Goal: Information Seeking & Learning: Learn about a topic

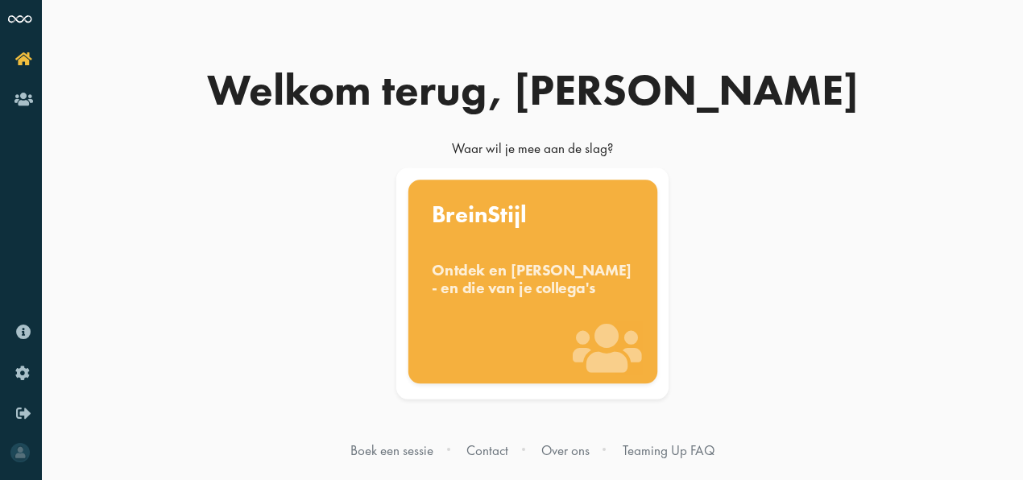
click at [520, 284] on div "Ontdek en benut jouw denkstijl - en die van je collega's" at bounding box center [533, 278] width 202 height 35
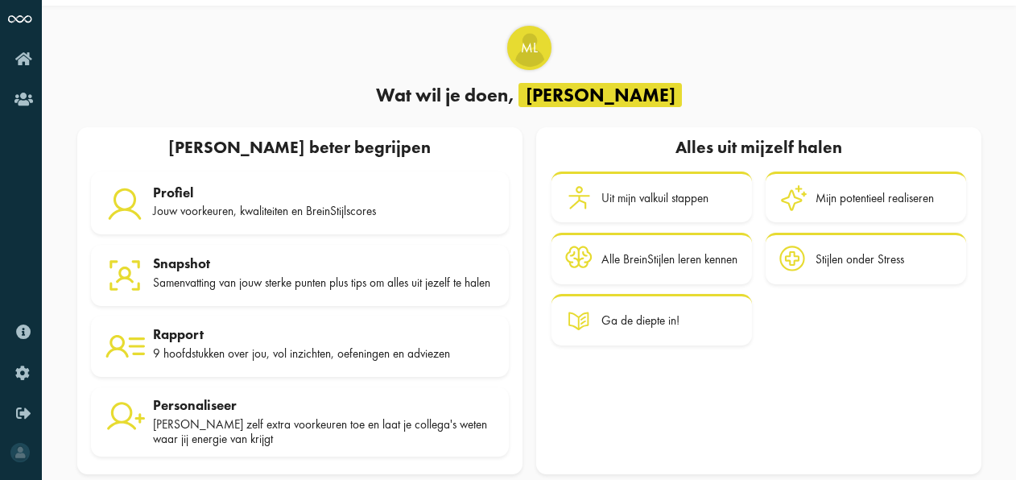
scroll to position [66, 0]
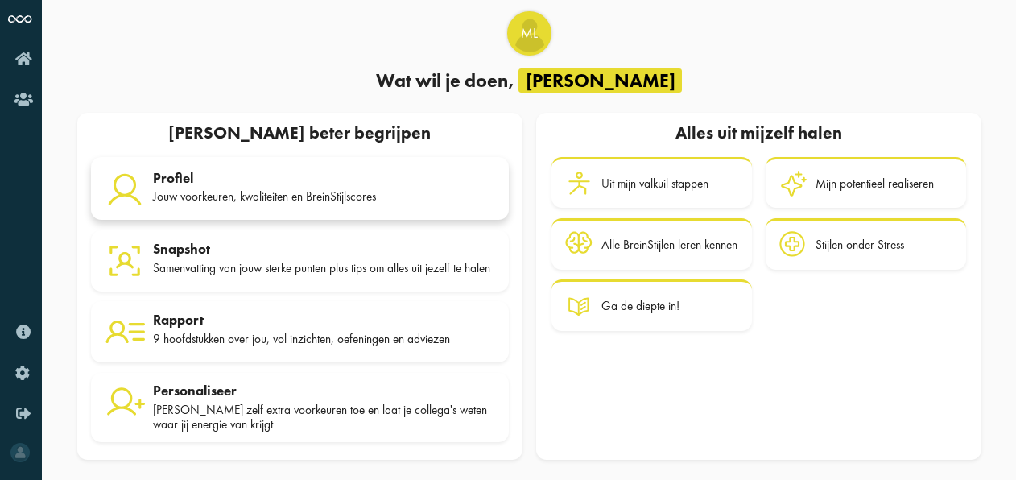
click at [300, 189] on div "Jouw voorkeuren, kwaliteiten en BreinStijlscores" at bounding box center [324, 196] width 342 height 14
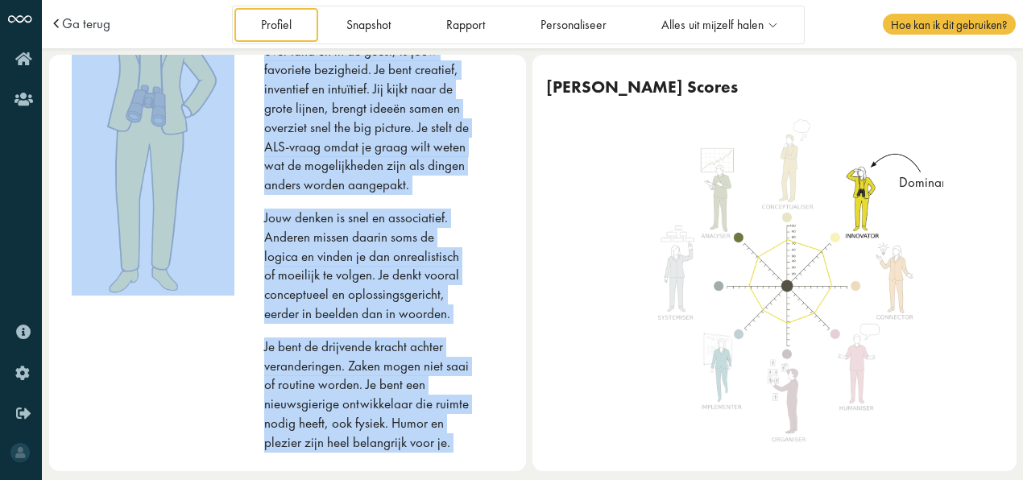
scroll to position [367, 0]
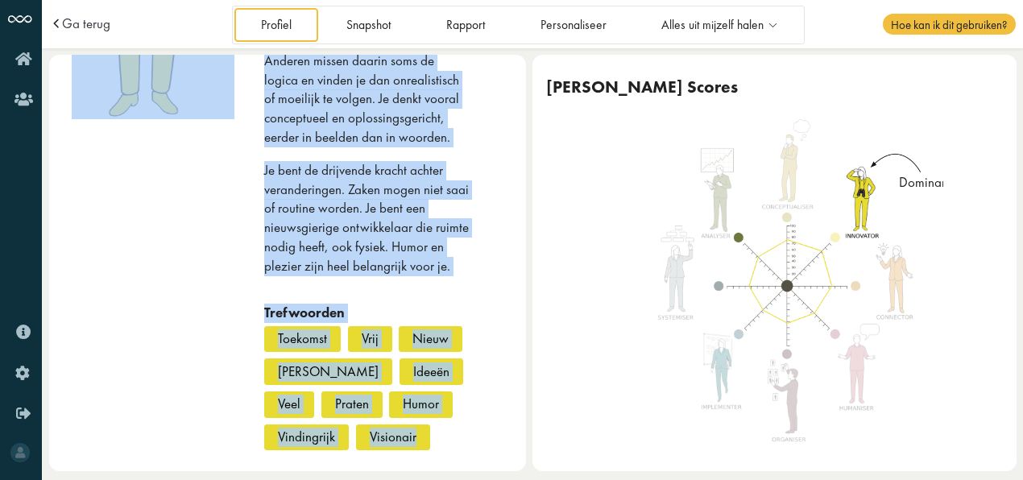
drag, startPoint x: 253, startPoint y: 136, endPoint x: 467, endPoint y: 439, distance: 370.8
click at [467, 439] on div "innovator Jij houdt ervan om nieuwe dingen te ontdekken. Reizen, over land en i…" at bounding box center [287, 126] width 477 height 687
copy div "innovator Jij houdt ervan om nieuwe dingen te ontdekken. Reizen, over land en i…"
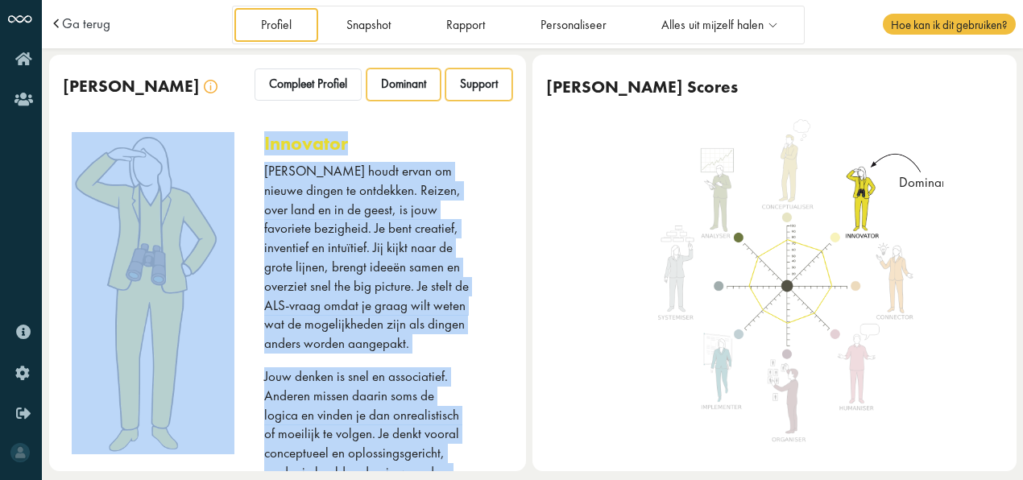
click at [481, 87] on span "Support" at bounding box center [479, 83] width 38 height 15
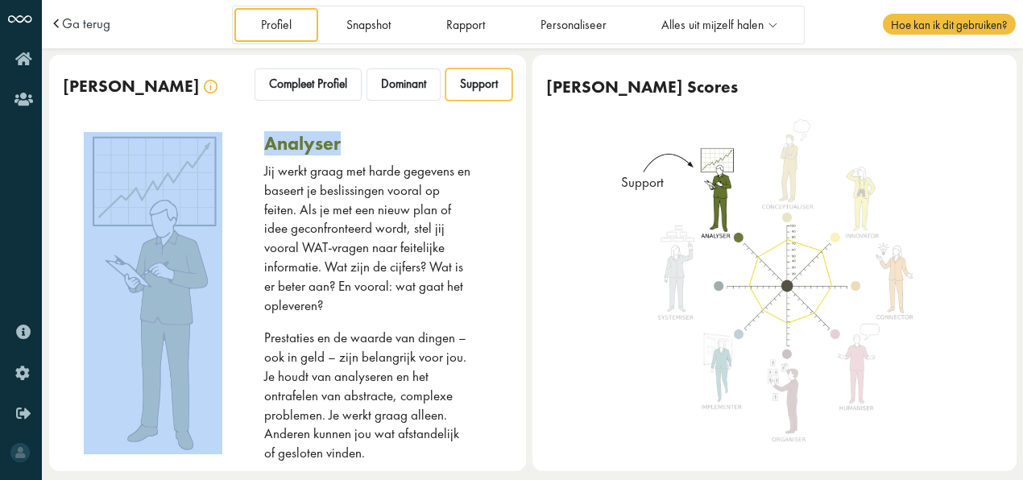
click at [493, 140] on div "analyser Jij werkt graag met harde gegevens en baseert je beslissingen vooral o…" at bounding box center [388, 461] width 248 height 659
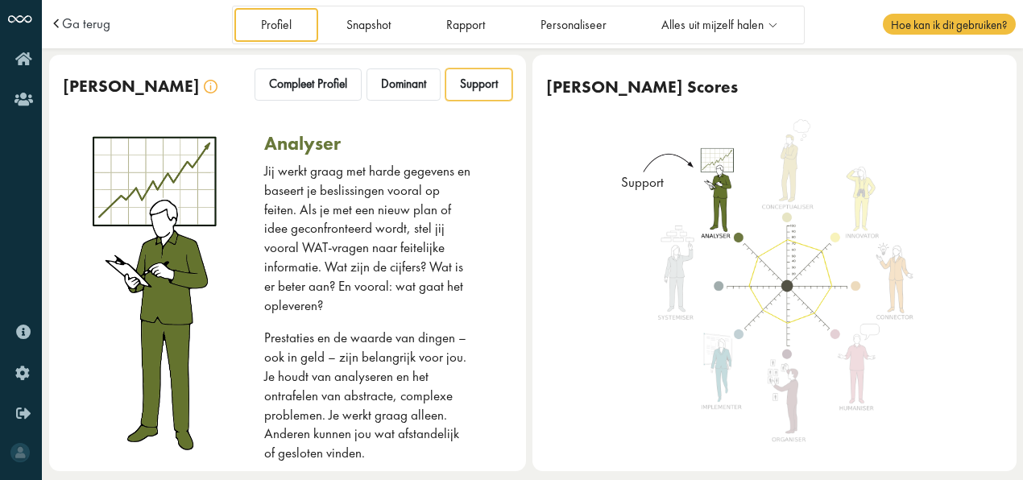
drag, startPoint x: 234, startPoint y: 110, endPoint x: 242, endPoint y: 102, distance: 10.8
click at [234, 108] on div "Jouw BreinStijl Compleet Profiel Dominant Support" at bounding box center [287, 87] width 477 height 64
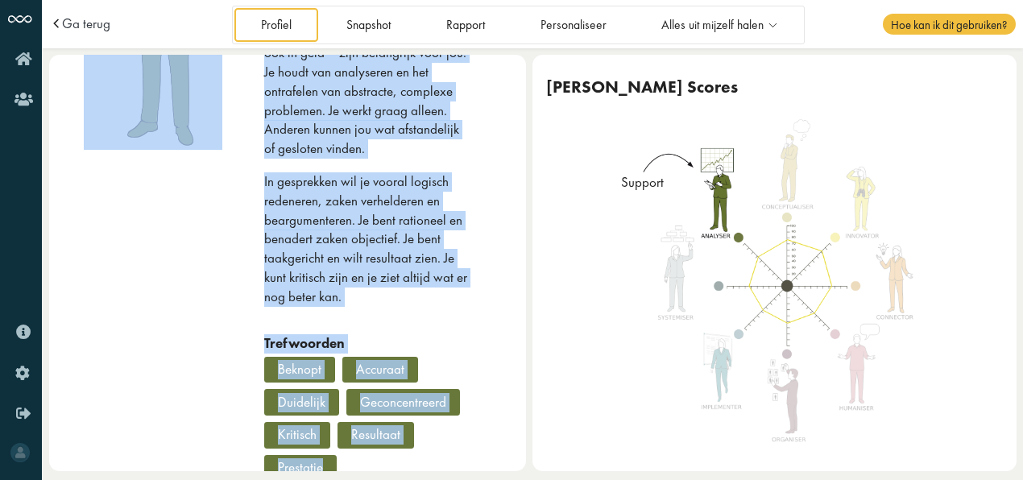
scroll to position [334, 0]
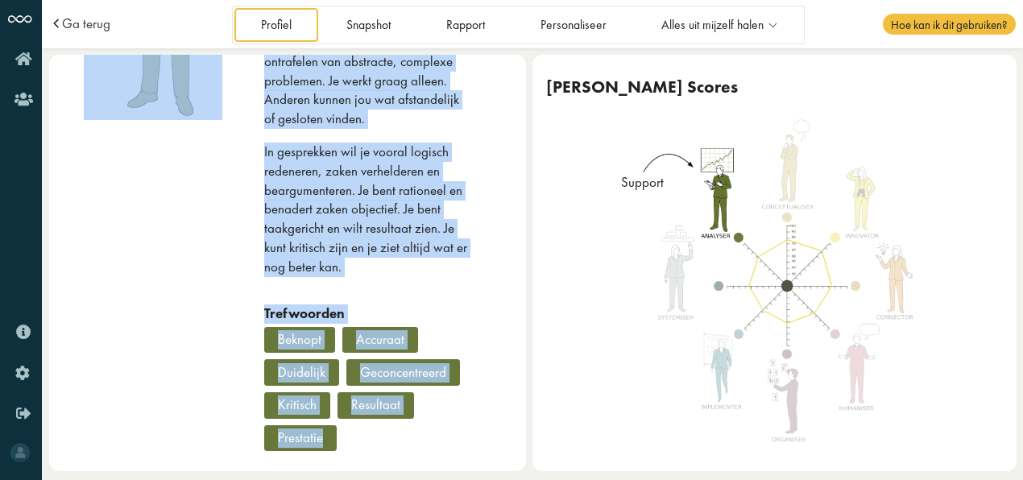
drag, startPoint x: 292, startPoint y: 151, endPoint x: 472, endPoint y: 463, distance: 359.6
click at [472, 463] on div "analyser Jij werkt graag met harde gegevens en baseert je beslissingen vooral o…" at bounding box center [287, 127] width 477 height 687
copy div "analyser Jij werkt graag met harde gegevens en baseert je beslissingen vooral o…"
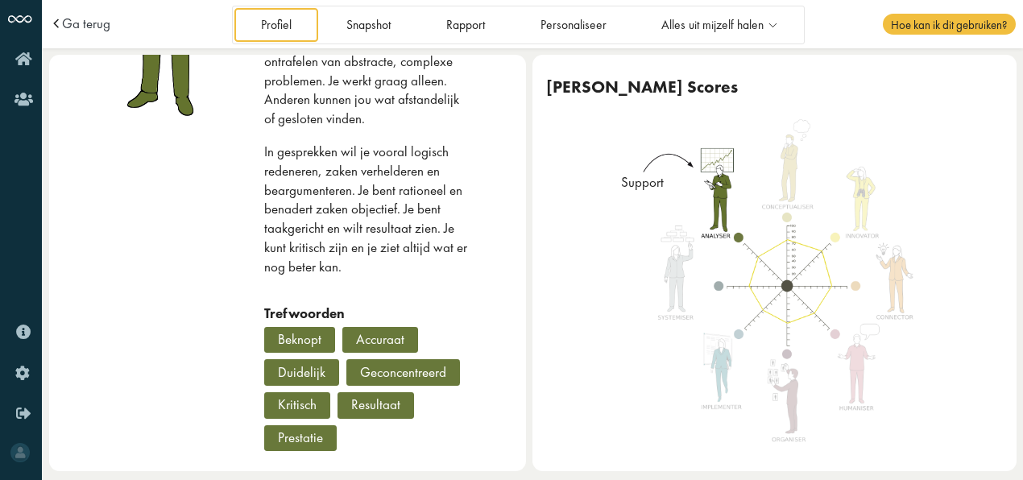
click at [966, 101] on div "Jouw BreinStijl Scores" at bounding box center [774, 87] width 484 height 64
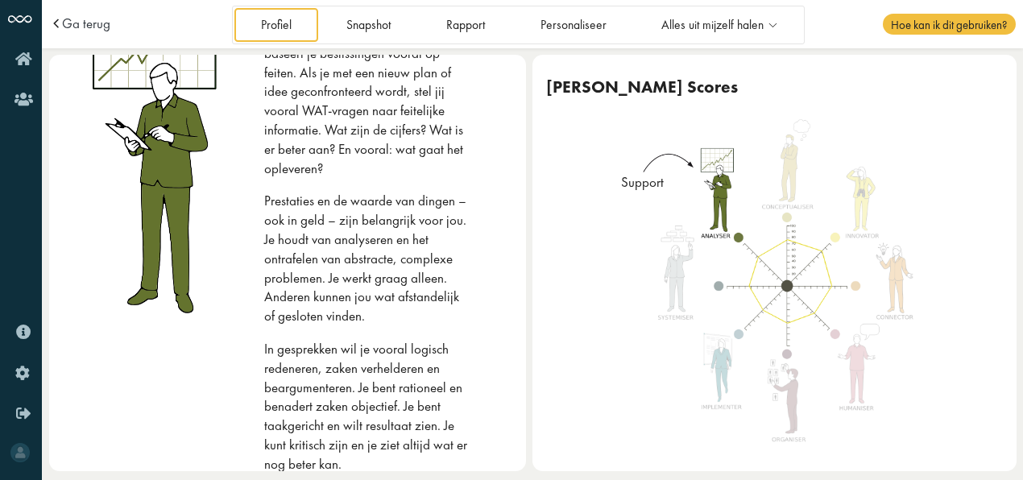
scroll to position [0, 0]
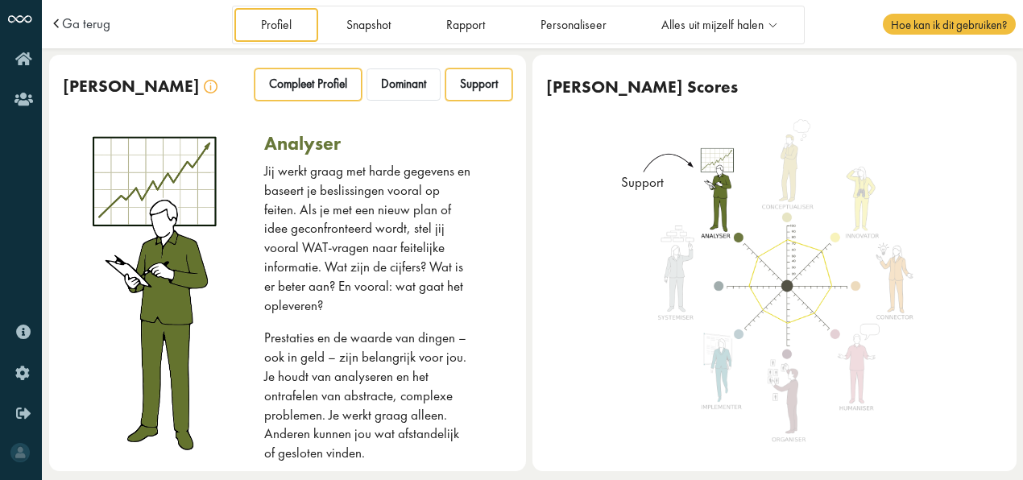
click at [324, 88] on span "Compleet Profiel" at bounding box center [308, 83] width 78 height 15
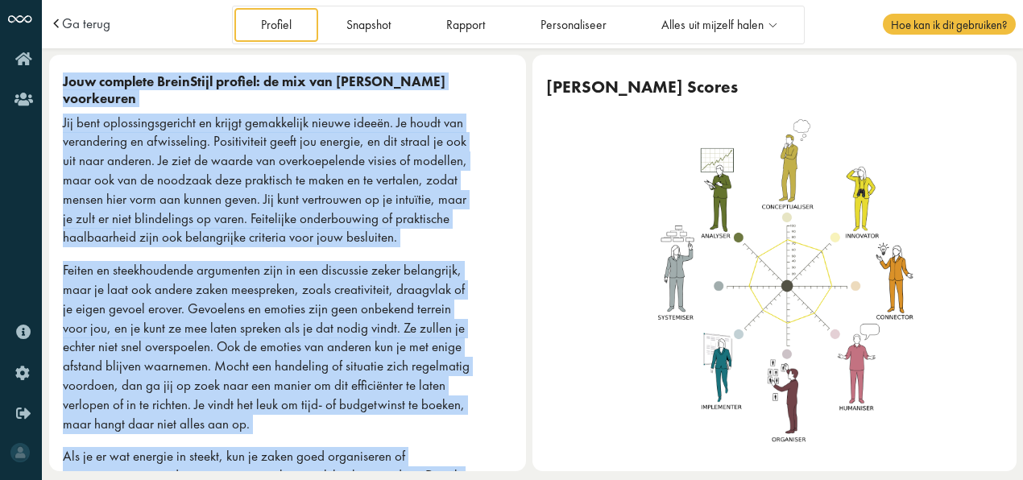
scroll to position [142, 0]
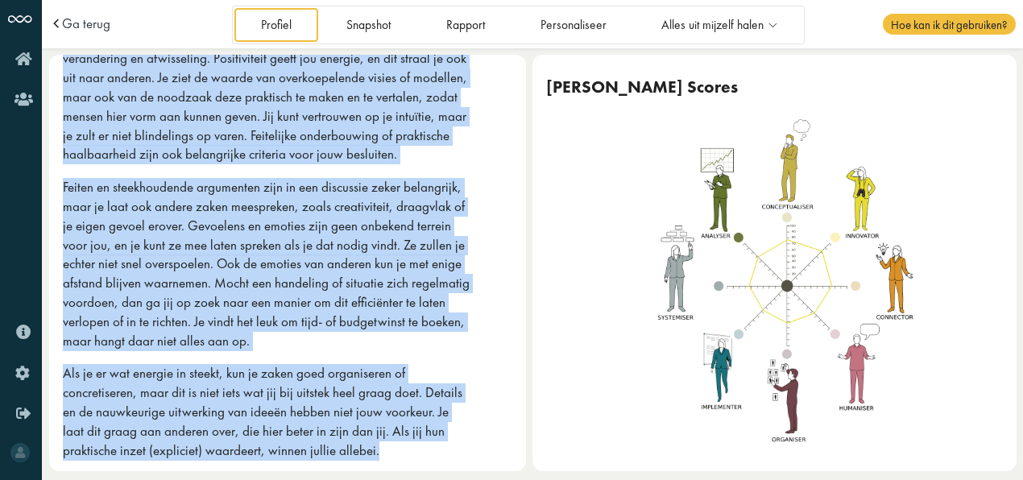
drag, startPoint x: 63, startPoint y: 137, endPoint x: 438, endPoint y: 468, distance: 500.3
click at [438, 468] on div "Jouw complete BreinStijl profiel: de mix van al jouw voorkeuren Jij bent oploss…" at bounding box center [287, 232] width 477 height 510
copy div "Jouw complete BreinStijl profiel: de mix van al jouw voorkeuren Jij bent oploss…"
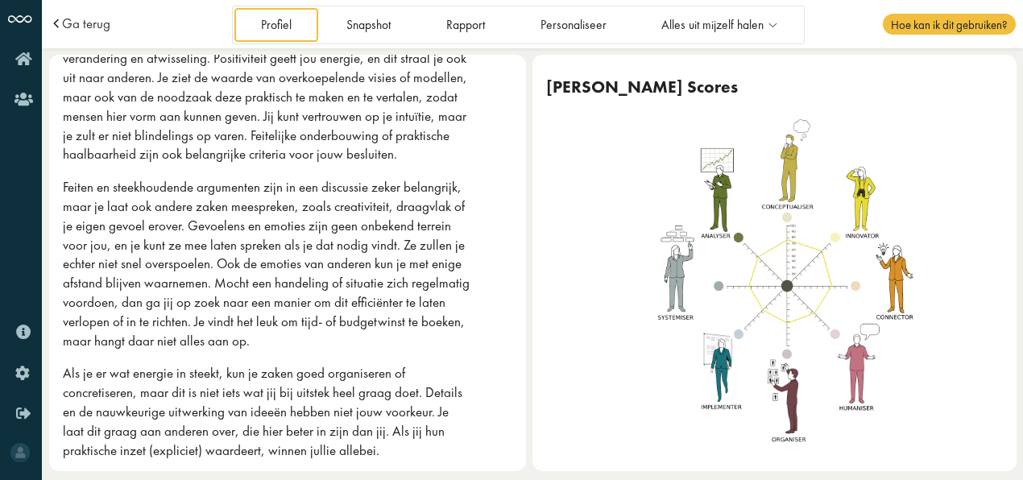
click at [1003, 423] on div at bounding box center [774, 294] width 484 height 353
click at [969, 93] on div "Jouw BreinStijl Scores" at bounding box center [774, 87] width 484 height 64
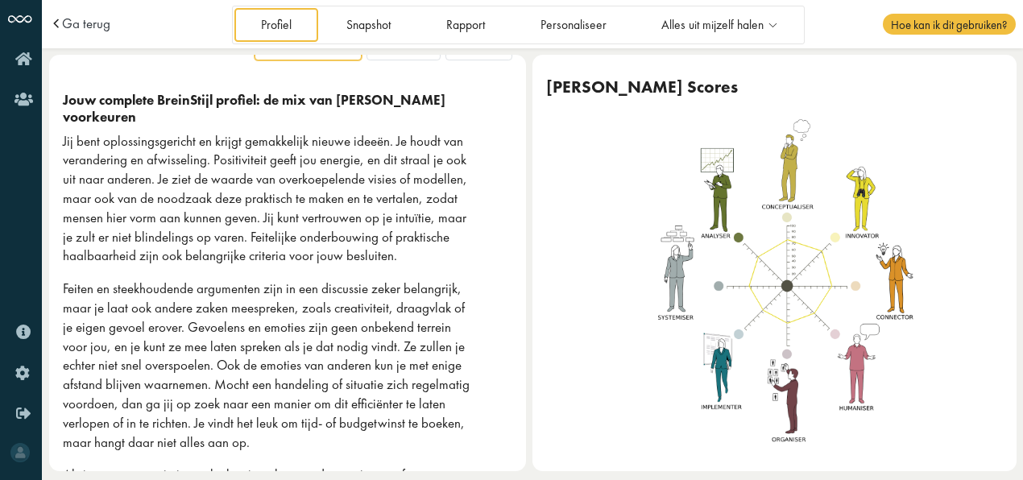
scroll to position [0, 0]
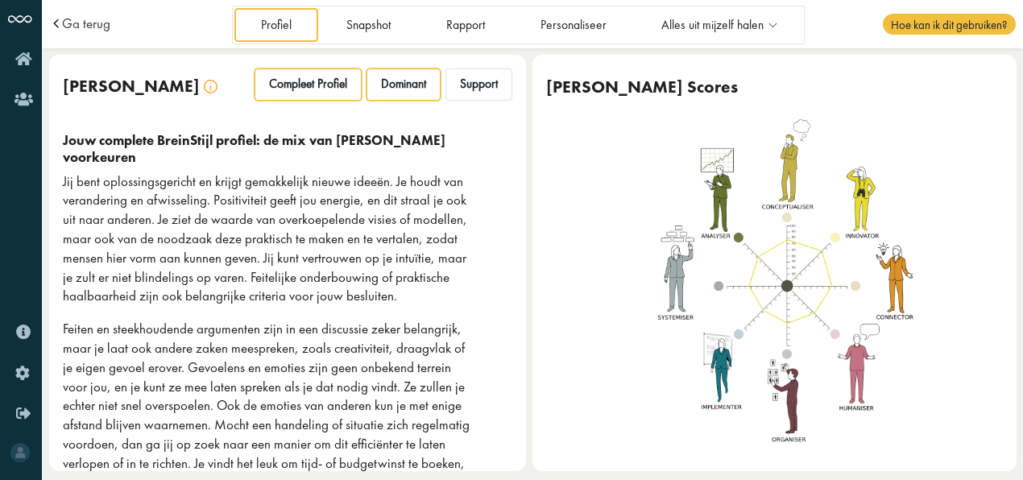
click at [406, 85] on span "Dominant" at bounding box center [403, 83] width 45 height 15
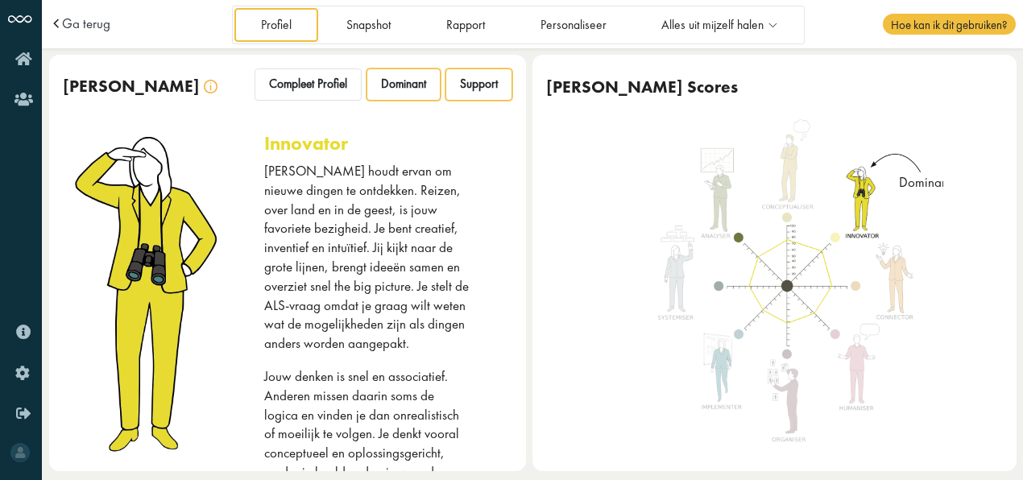
click at [470, 89] on span "Support" at bounding box center [479, 83] width 38 height 15
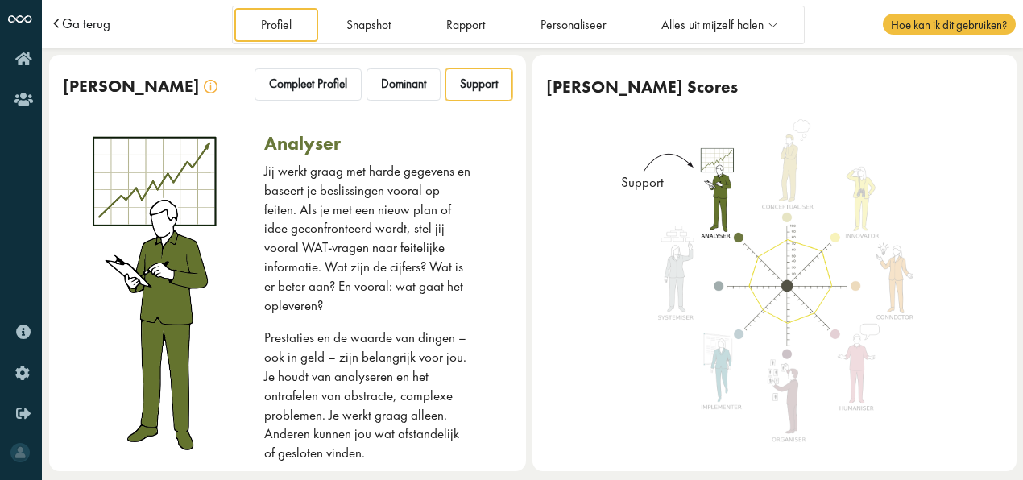
click at [82, 28] on span "Ga terug" at bounding box center [86, 24] width 48 height 14
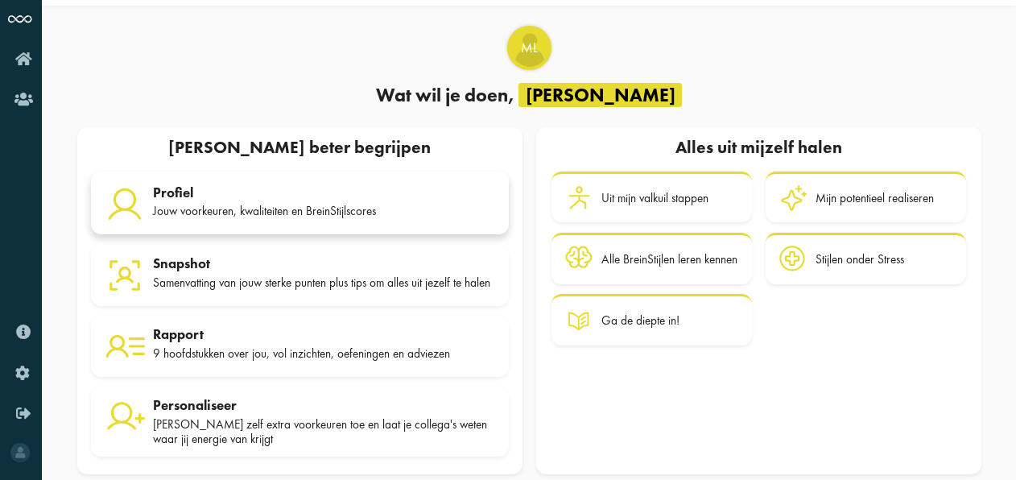
scroll to position [66, 0]
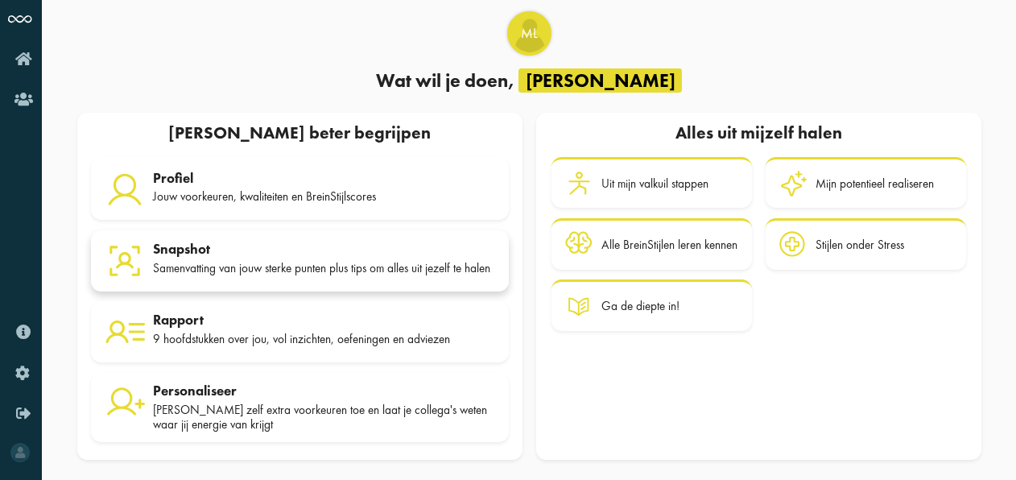
click at [246, 247] on div "Snapshot" at bounding box center [324, 249] width 342 height 16
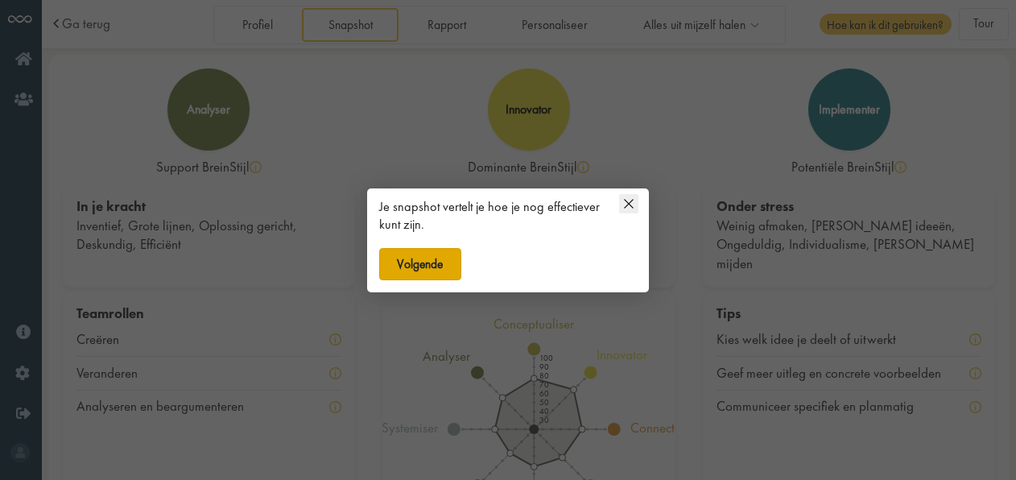
drag, startPoint x: 427, startPoint y: 264, endPoint x: 436, endPoint y: 259, distance: 10.8
click at [427, 263] on button "Volgende" at bounding box center [420, 264] width 82 height 32
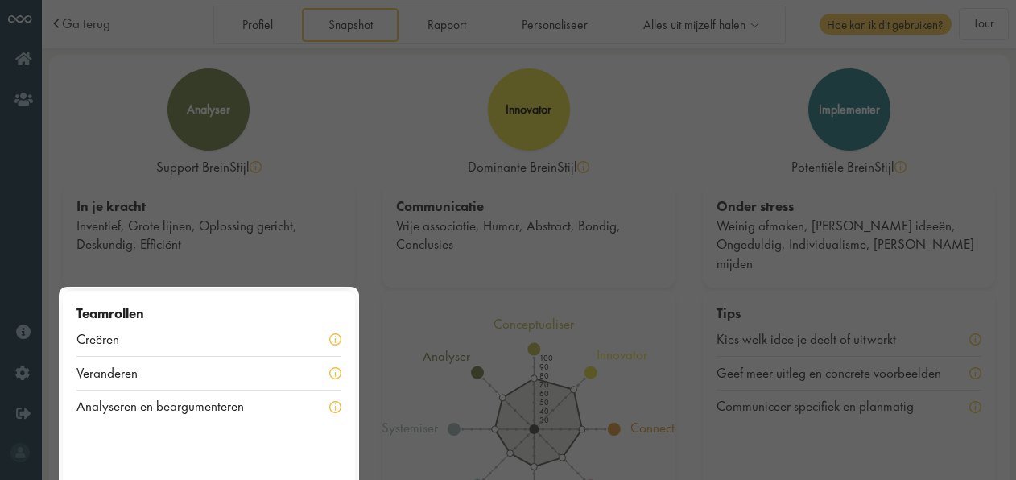
scroll to position [98, 0]
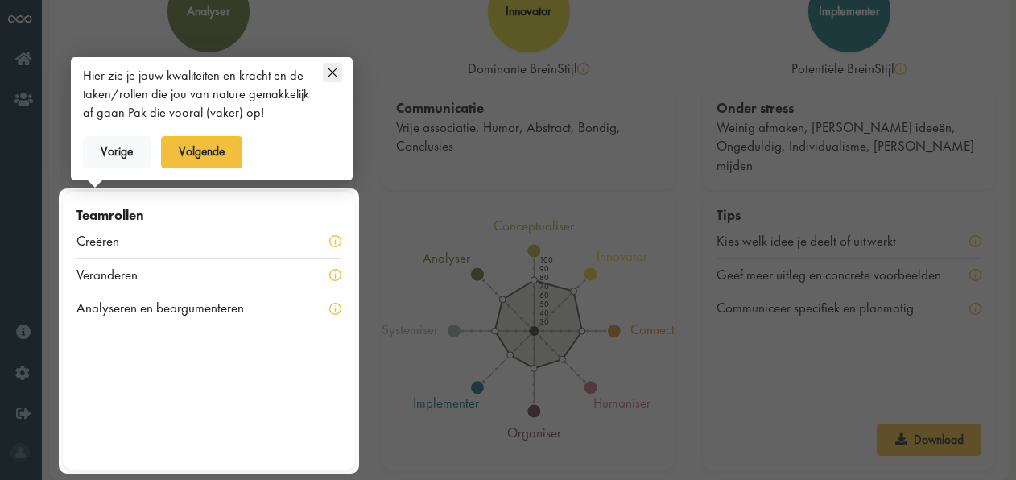
click at [336, 69] on icon at bounding box center [332, 72] width 9 height 9
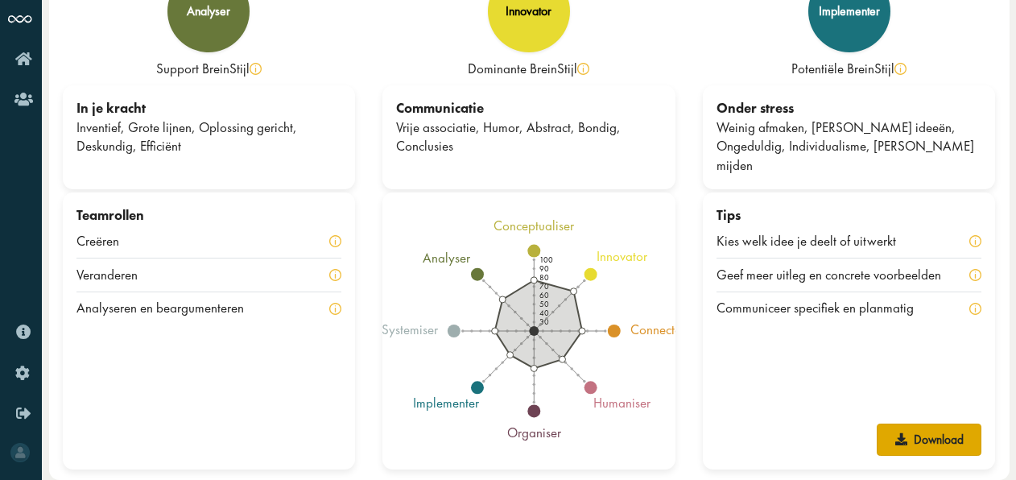
click at [919, 441] on link "Download" at bounding box center [929, 439] width 105 height 32
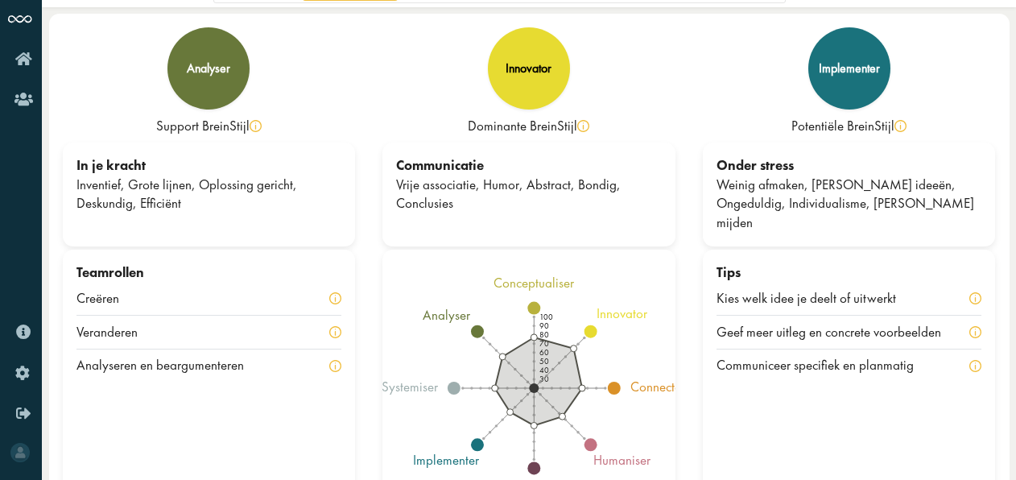
scroll to position [0, 0]
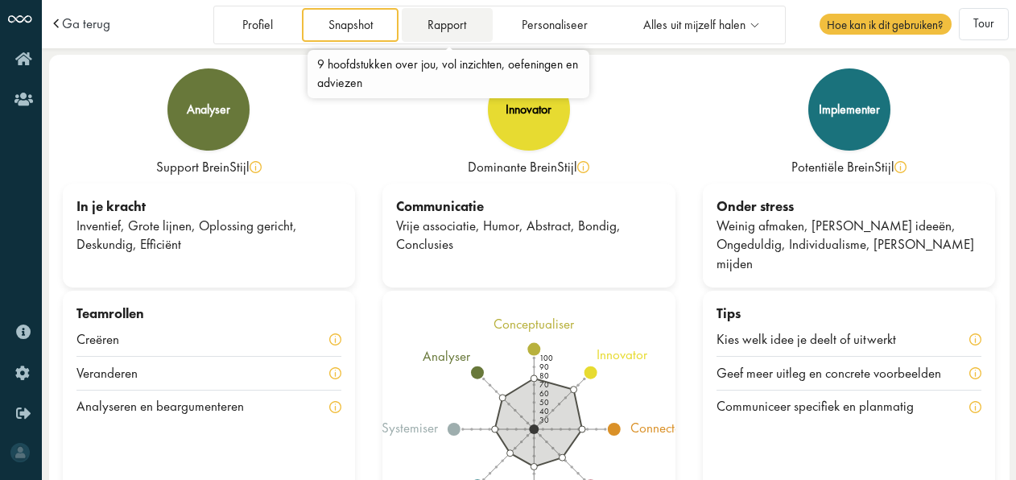
click at [454, 21] on link "Rapport" at bounding box center [447, 24] width 91 height 33
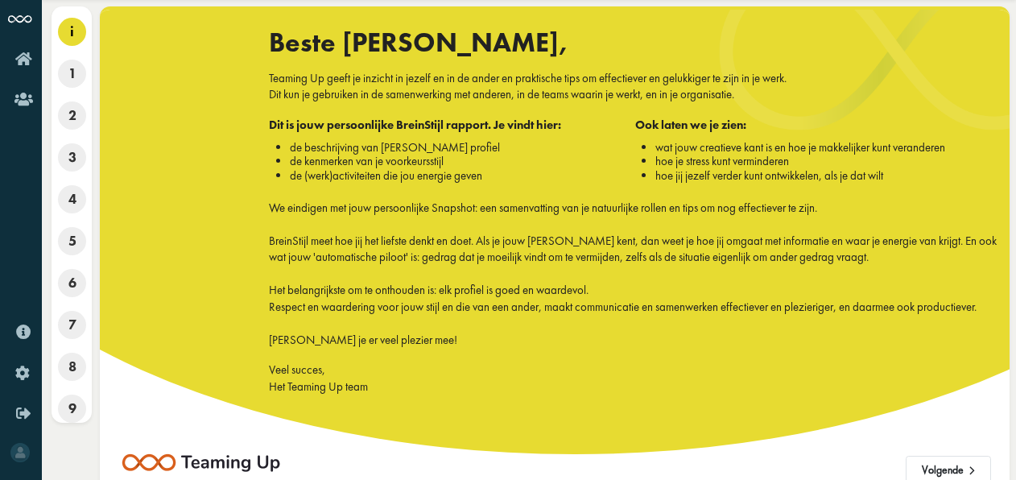
scroll to position [72, 0]
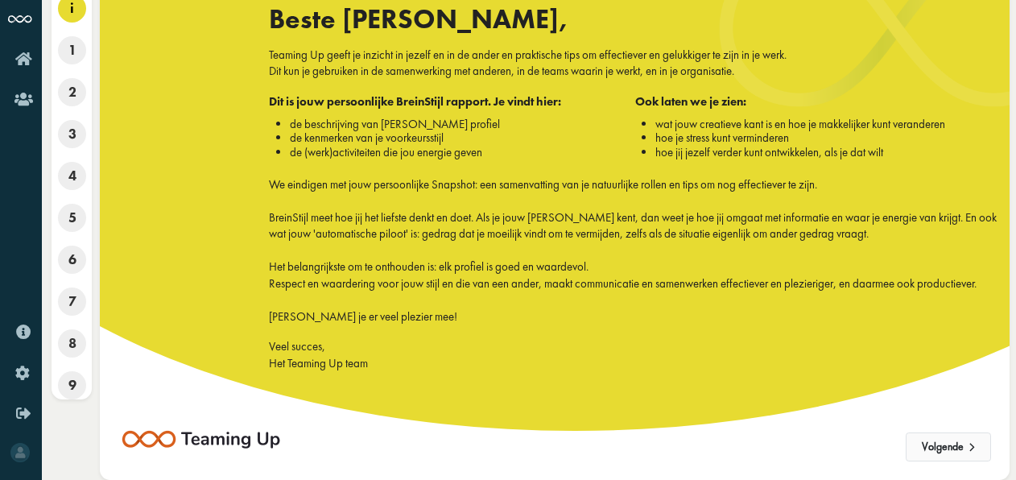
click at [945, 442] on button "Volgende" at bounding box center [948, 446] width 85 height 29
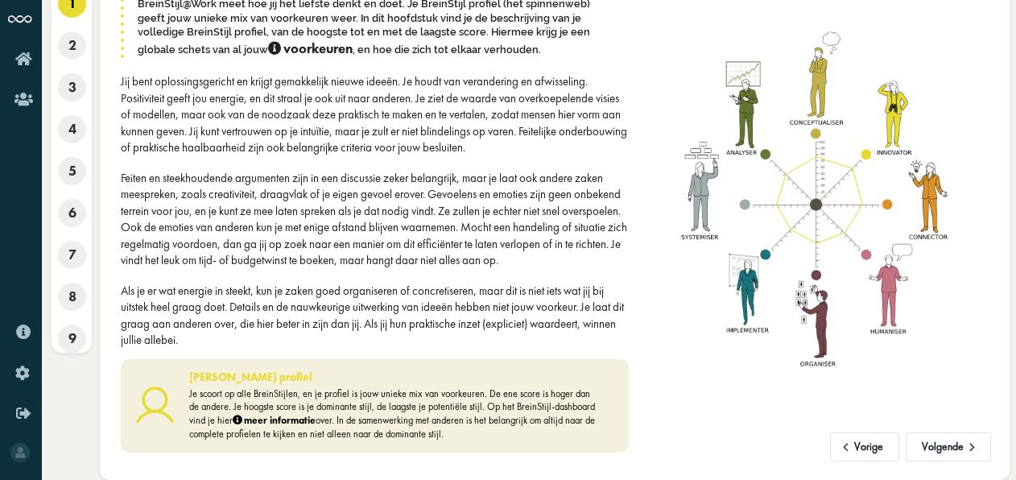
scroll to position [134, 0]
click at [969, 448] on span at bounding box center [972, 442] width 17 height 12
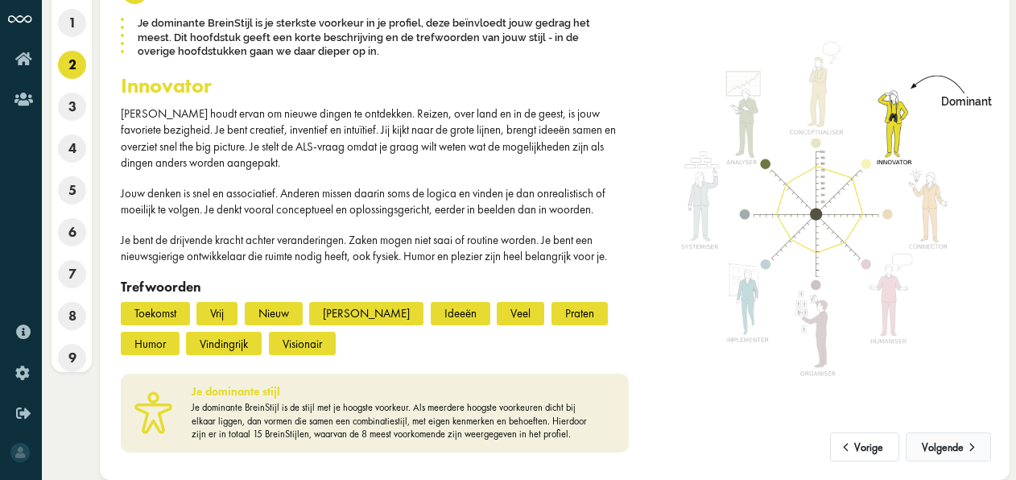
click at [969, 447] on span at bounding box center [972, 442] width 17 height 12
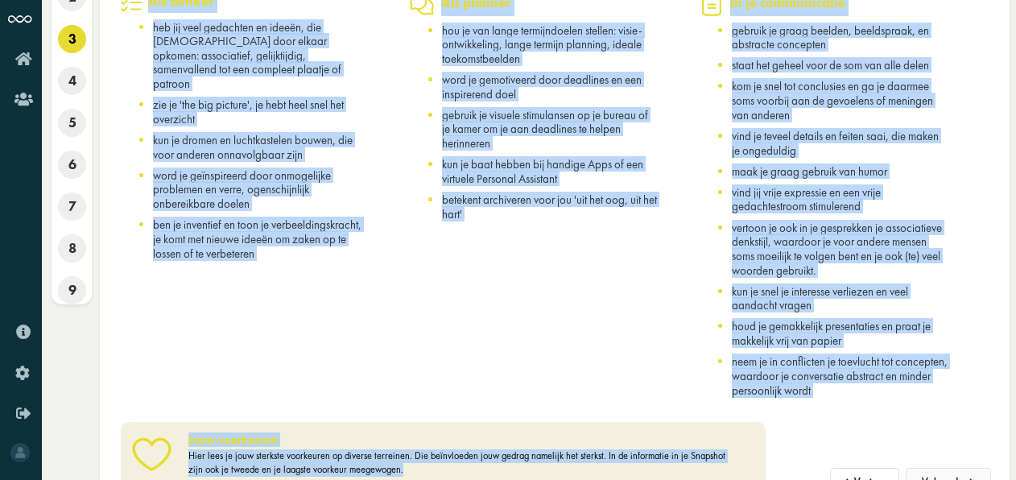
scroll to position [201, 0]
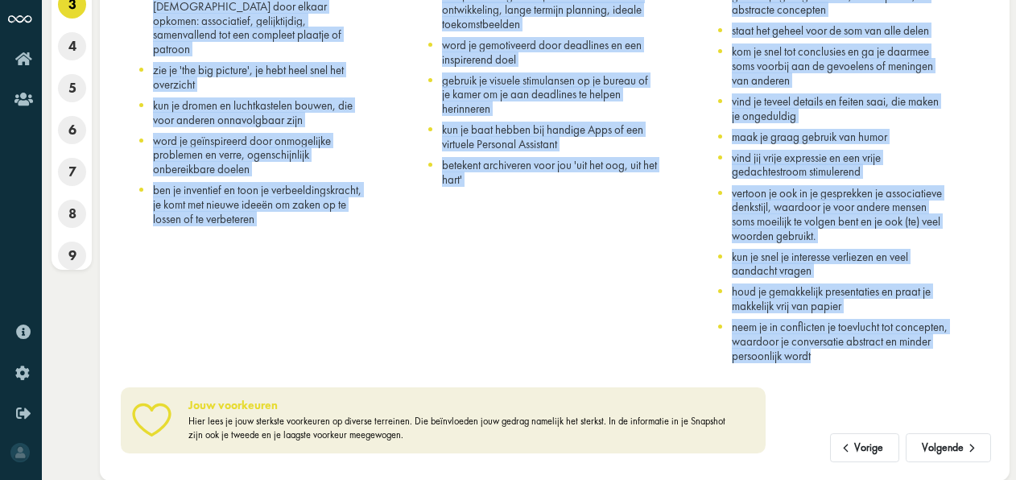
drag, startPoint x: 119, startPoint y: 86, endPoint x: 927, endPoint y: 362, distance: 853.5
click at [927, 362] on div "Vorige Volgende Rapport van Margot Lagendijk 3 Je sterkste voorkeuren In dit ho…" at bounding box center [555, 164] width 868 height 580
copy div "3 Je sterkste voorkeuren In dit hoofdstuk worden jouw voorkeuren en kwaliteiten…"
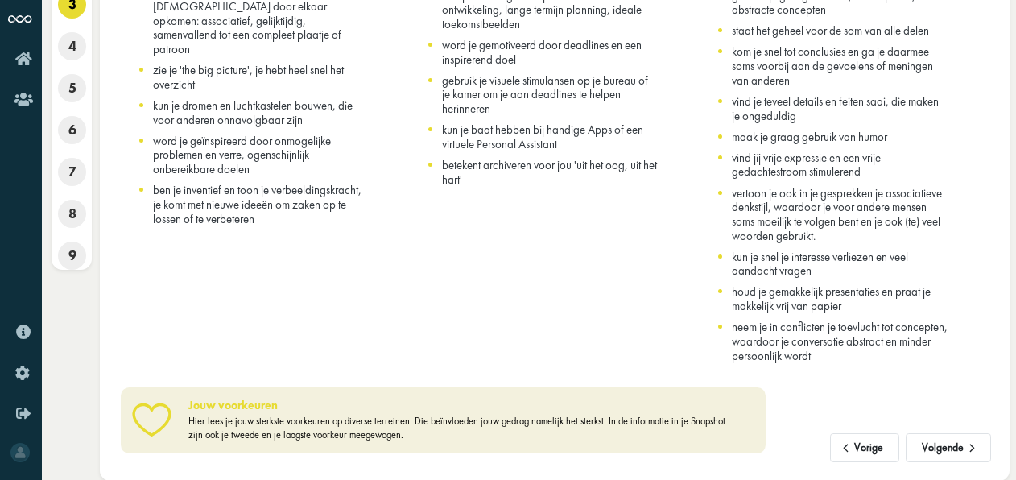
click at [973, 378] on div "Jouw voorkeuren Hier lees je jouw sterkste voorkeuren op diverse terreinen. Die…" at bounding box center [555, 414] width 892 height 77
click at [954, 448] on button "Volgende" at bounding box center [948, 447] width 85 height 29
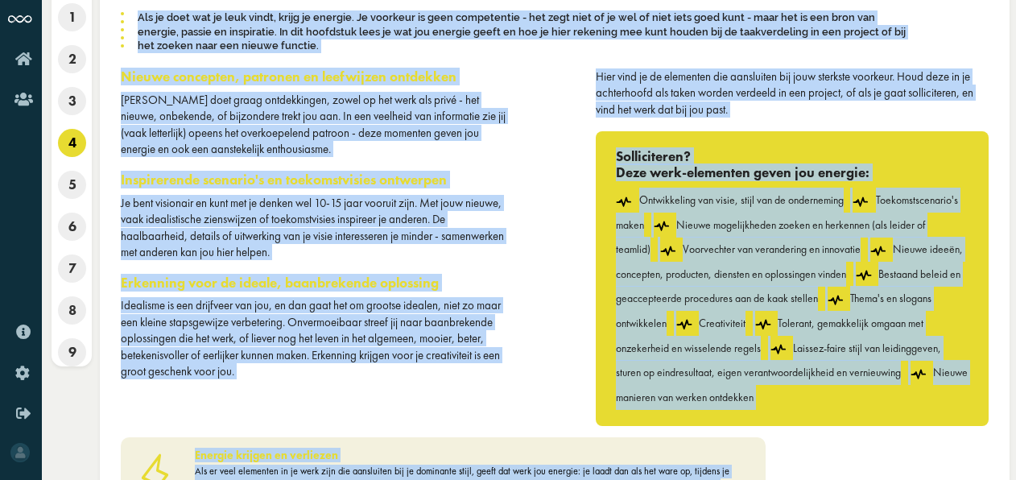
scroll to position [168, 0]
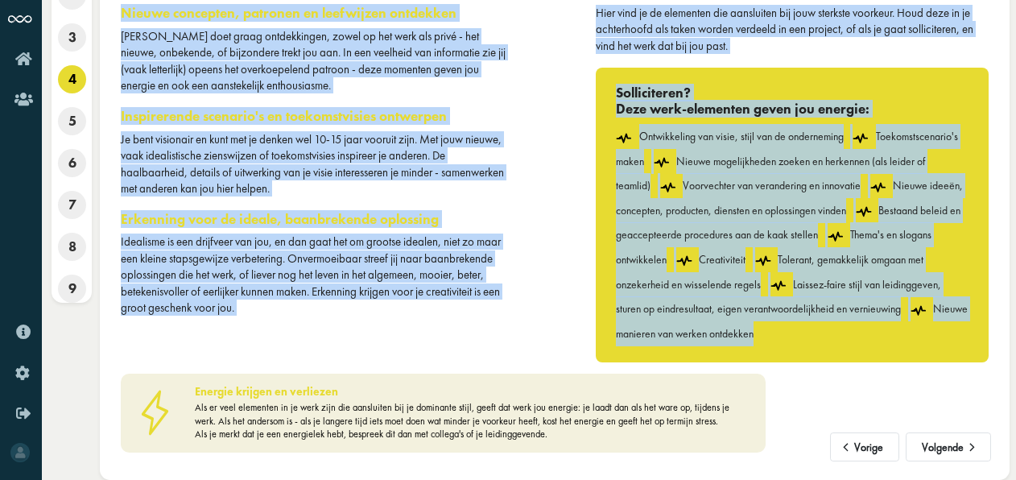
drag, startPoint x: 118, startPoint y: 85, endPoint x: 977, endPoint y: 342, distance: 897.6
click at [977, 342] on div "Vorige Volgende Rapport van Margot Lagendijk 4 Bronnen van energie Als je doet …" at bounding box center [555, 180] width 868 height 546
copy div "4 Bronnen van energie Als je doet wat je leuk vindt, krijg je energie. Je voork…"
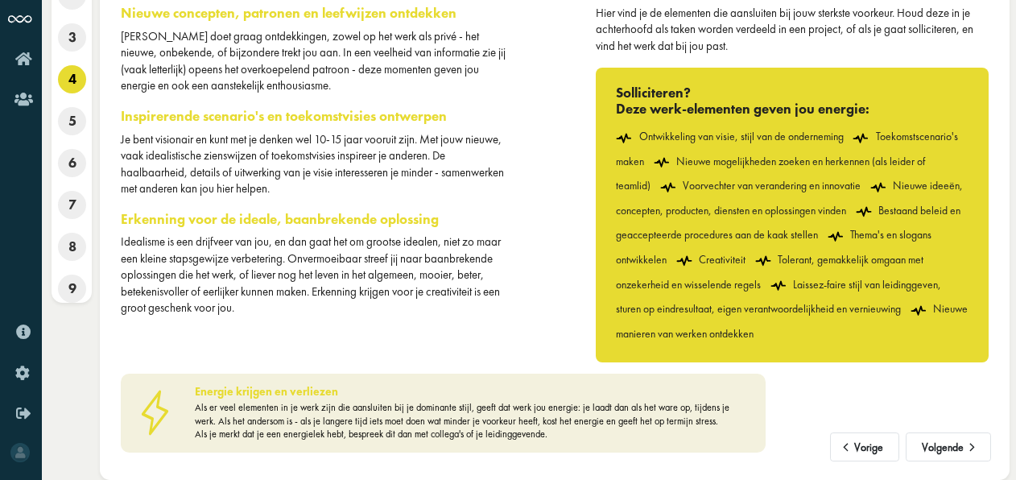
click at [948, 401] on div "Energie krijgen en verliezen Als er veel elementen in je werk zijn die aansluit…" at bounding box center [555, 407] width 892 height 90
click at [952, 442] on button "Volgende" at bounding box center [948, 446] width 85 height 29
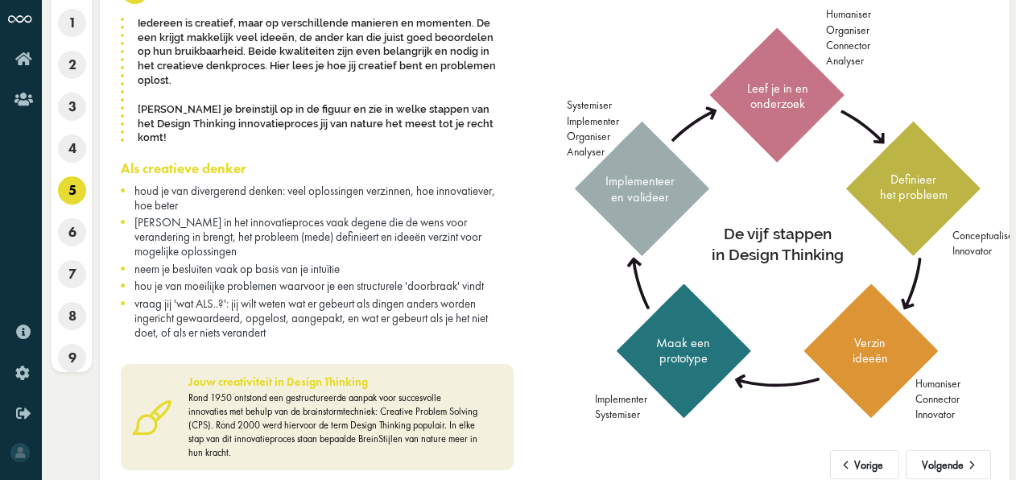
scroll to position [102, 0]
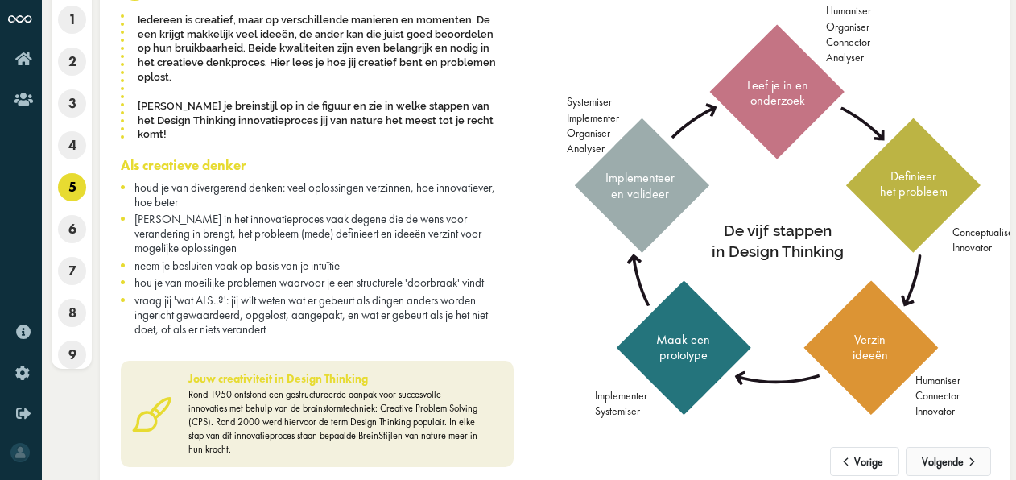
click at [944, 448] on button "Volgende" at bounding box center [948, 461] width 85 height 29
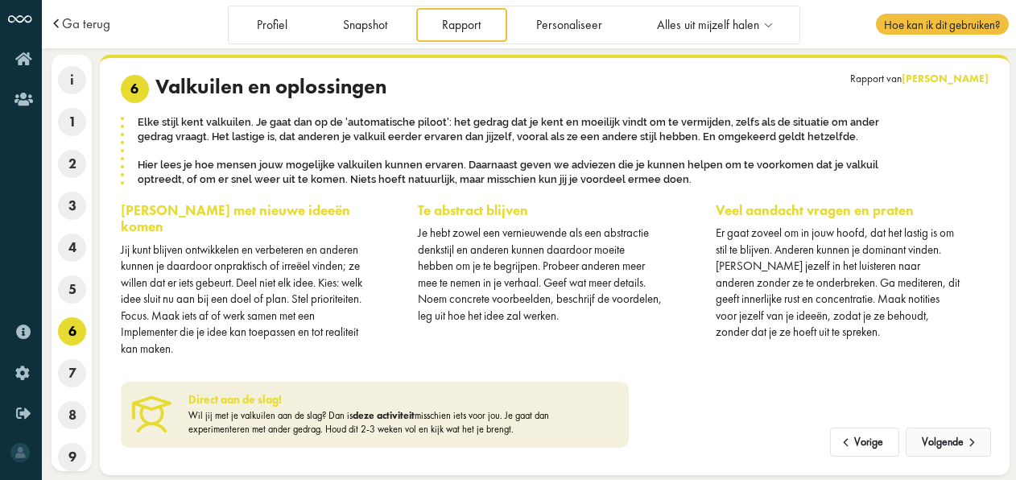
scroll to position [0, 0]
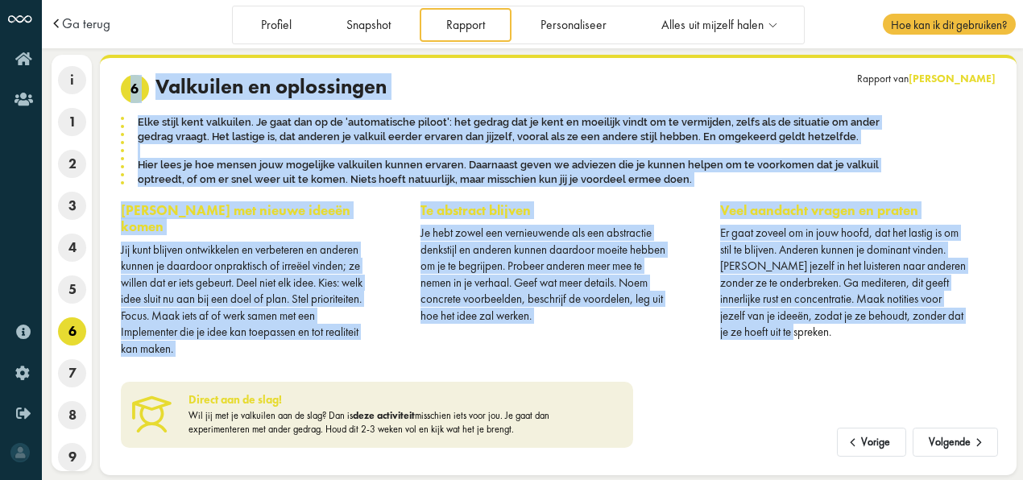
drag, startPoint x: 118, startPoint y: 85, endPoint x: 949, endPoint y: 357, distance: 874.3
click at [949, 357] on div "Vorige Volgende Rapport van Margot Lagendijk 6 Valkuilen en oplossingen Elke st…" at bounding box center [558, 261] width 874 height 373
copy div "6 Valkuilen en oplossingen Elke stijl kent valkuilen. Je gaat dan op de 'automa…"
click at [963, 440] on button "Volgende" at bounding box center [954, 442] width 85 height 29
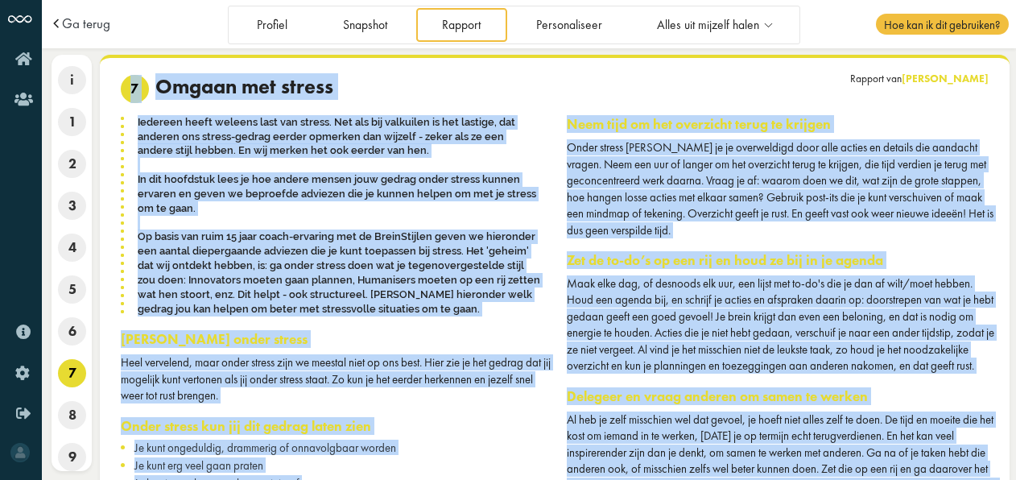
scroll to position [126, 0]
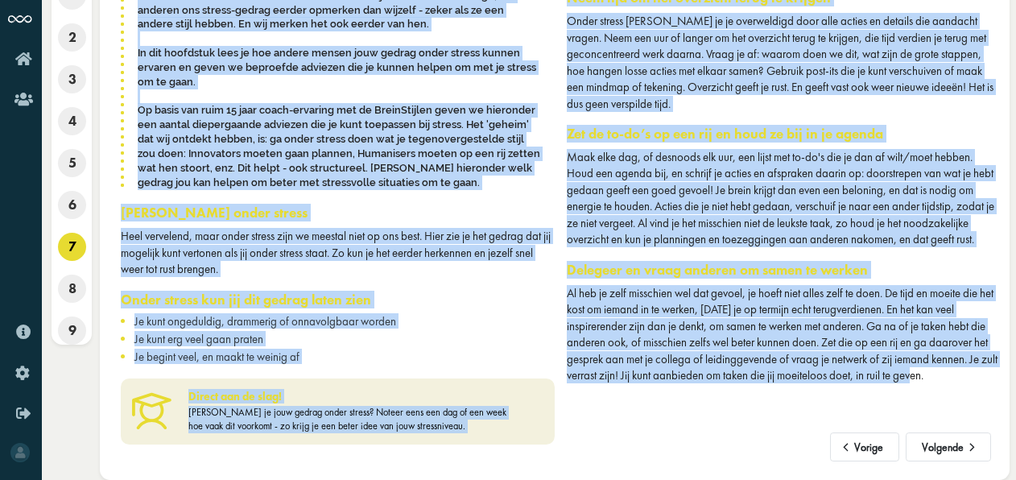
drag, startPoint x: 122, startPoint y: 85, endPoint x: 969, endPoint y: 392, distance: 901.1
click at [969, 392] on div "Vorige Volgende Rapport van Margot Lagendijk 7 Omgaan met stress Iedereen heeft…" at bounding box center [555, 200] width 892 height 504
copy div "7 Omgaan met stress Iedereen heeft weleens last van stress. Net als bij valkuil…"
click at [747, 450] on div "Neem tijd om het overzicht terug te krijgen Onder stress voel je je overweldigd…" at bounding box center [778, 221] width 446 height 463
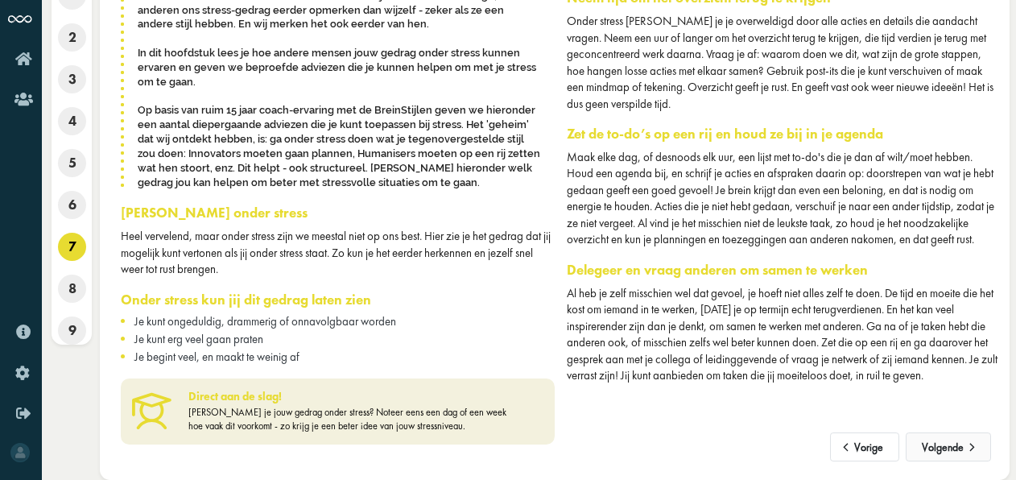
click at [962, 446] on button "Volgende" at bounding box center [948, 446] width 85 height 29
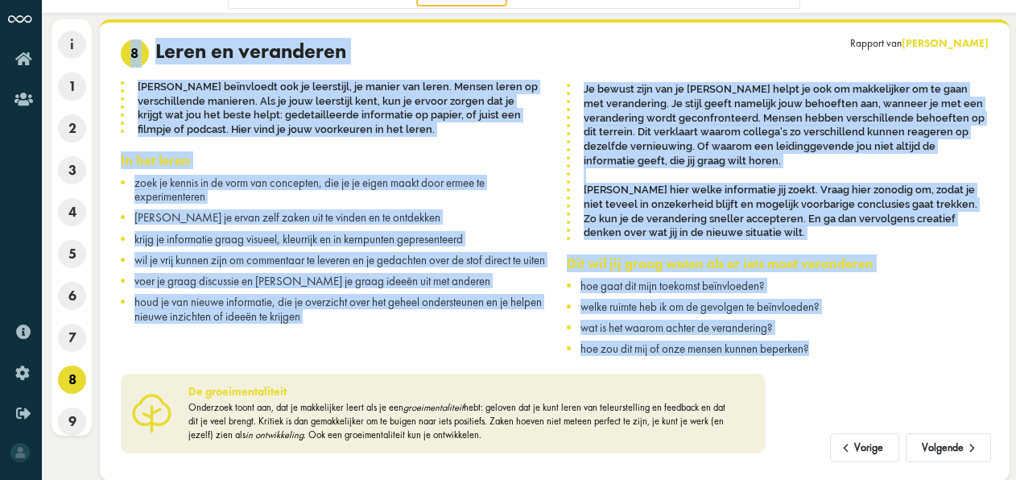
drag, startPoint x: 121, startPoint y: 49, endPoint x: 905, endPoint y: 354, distance: 841.5
click at [905, 354] on div "Vorige Volgende Rapport van Margot Lagendijk 8 Leren en veranderen Je BreinStij…" at bounding box center [555, 246] width 892 height 414
copy div "8 Leren en veranderen Je BreinStijl beïnvloedt ook je leerstijl, je manier van …"
click at [956, 276] on div "Je bewust zijn van je BreinStijl helpt je ook om makkelijker om te gaan met ver…" at bounding box center [778, 222] width 446 height 282
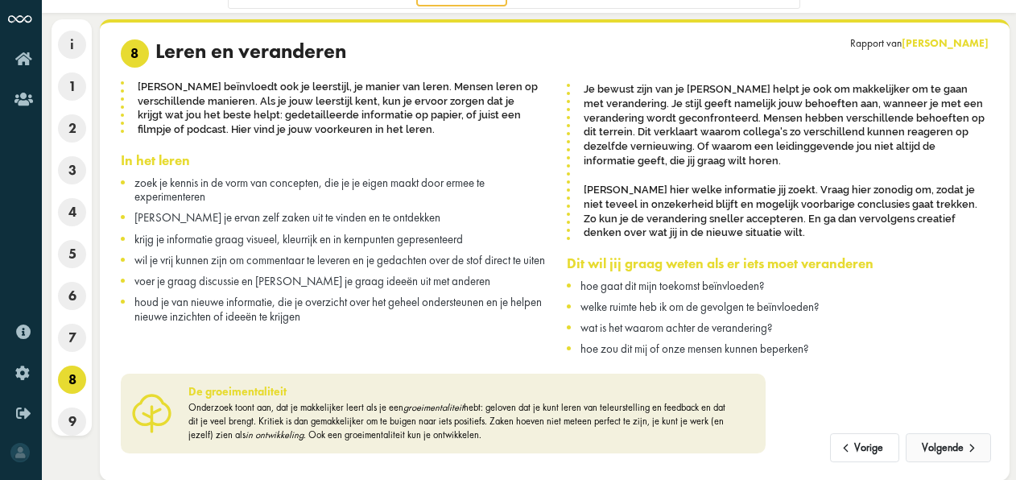
click at [950, 445] on button "Volgende" at bounding box center [948, 447] width 85 height 29
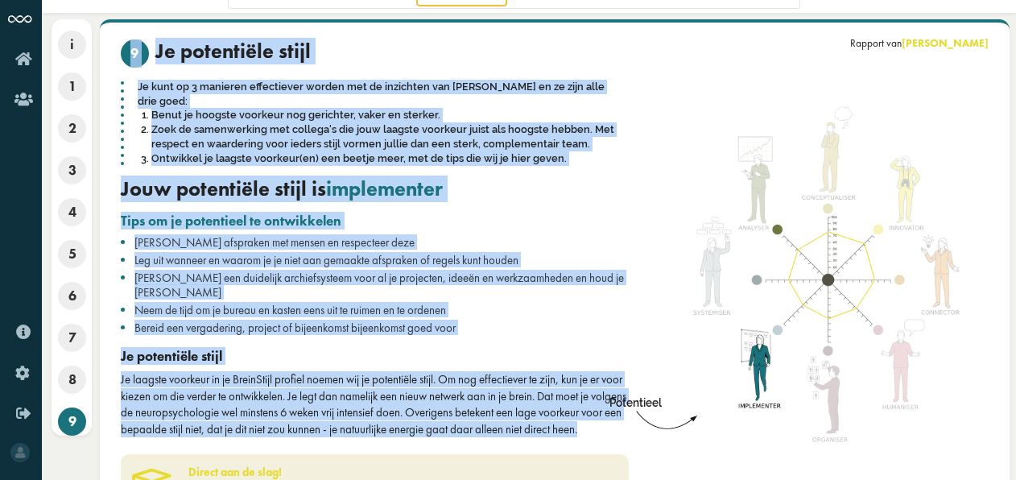
drag, startPoint x: 121, startPoint y: 47, endPoint x: 576, endPoint y: 436, distance: 599.6
click at [576, 436] on div "9 Je potentiële stijl Je kunt op 3 manieren effectiever worden met de inzichten…" at bounding box center [375, 238] width 508 height 398
copy div "9 Je potentiële stijl Je kunt op 3 manieren effectiever worden met de inzichten…"
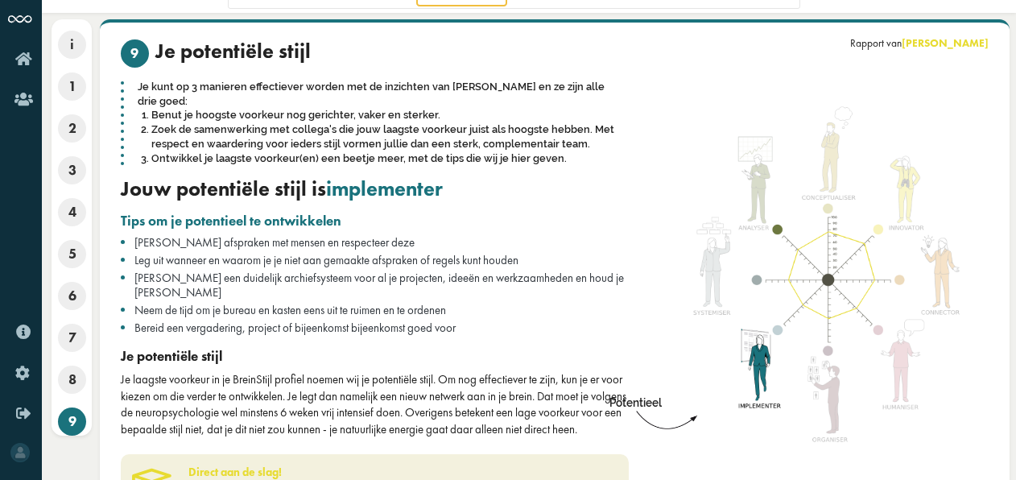
click at [670, 155] on div at bounding box center [802, 276] width 367 height 307
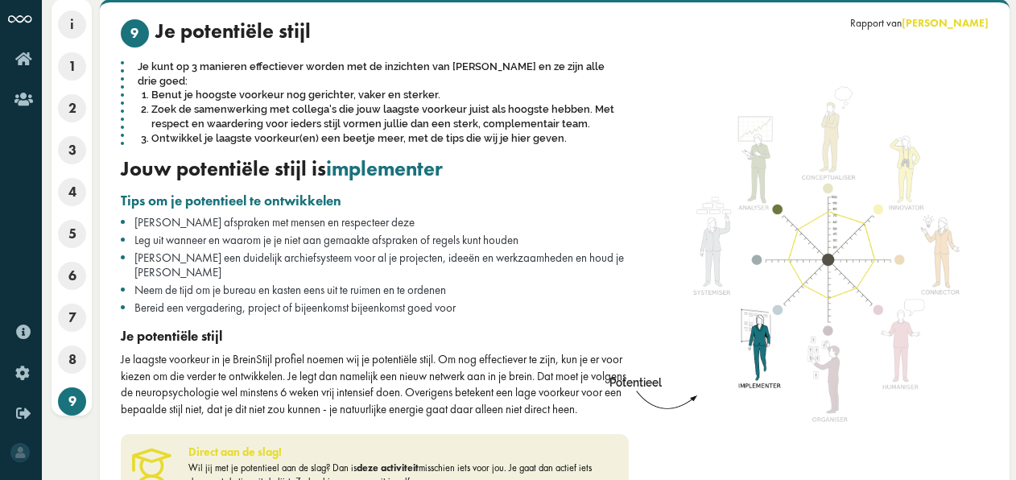
scroll to position [105, 0]
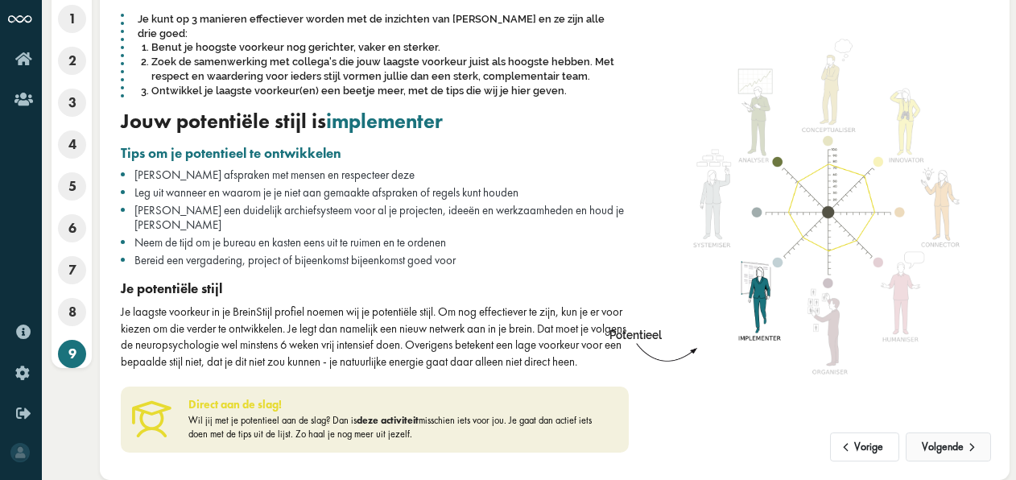
click at [960, 442] on button "Volgende" at bounding box center [948, 446] width 85 height 29
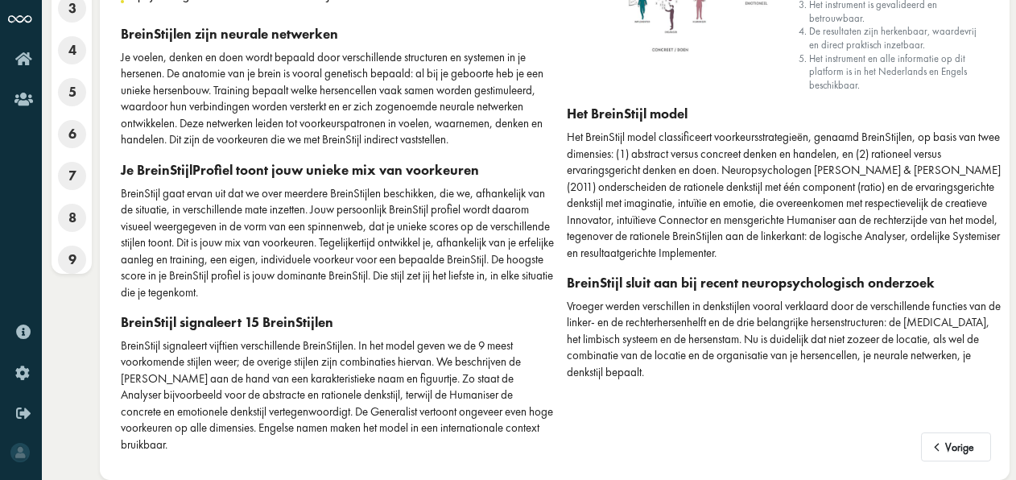
scroll to position [0, 0]
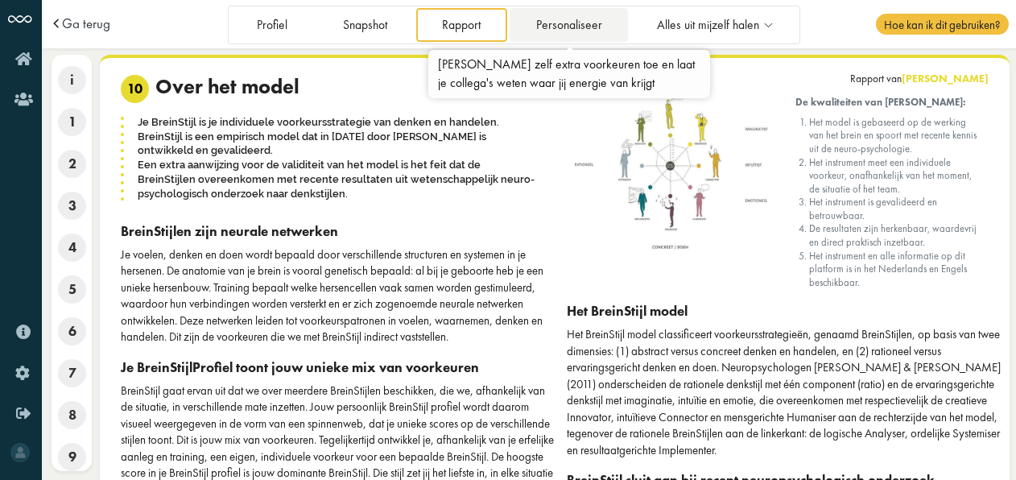
click at [586, 32] on link "Personaliseer" at bounding box center [569, 24] width 118 height 33
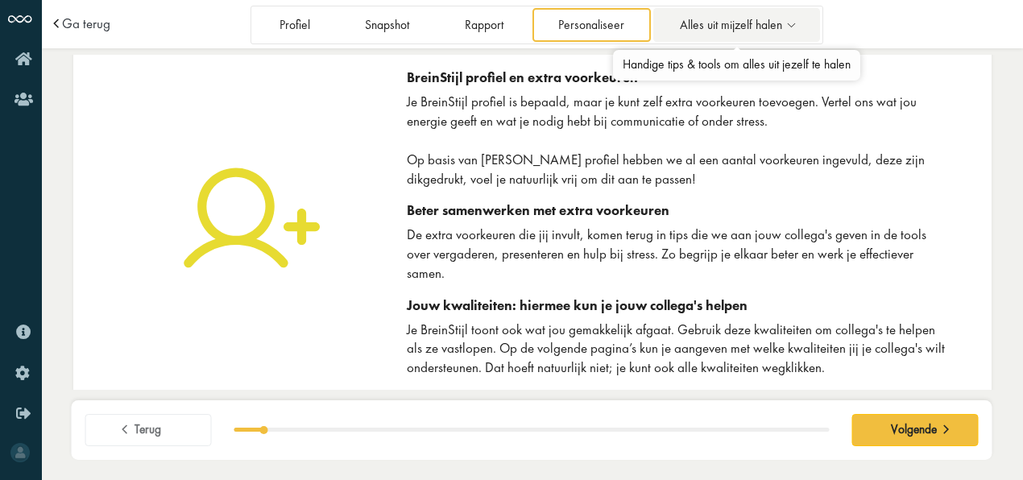
click at [753, 25] on span "Alles uit mijzelf halen" at bounding box center [731, 26] width 102 height 14
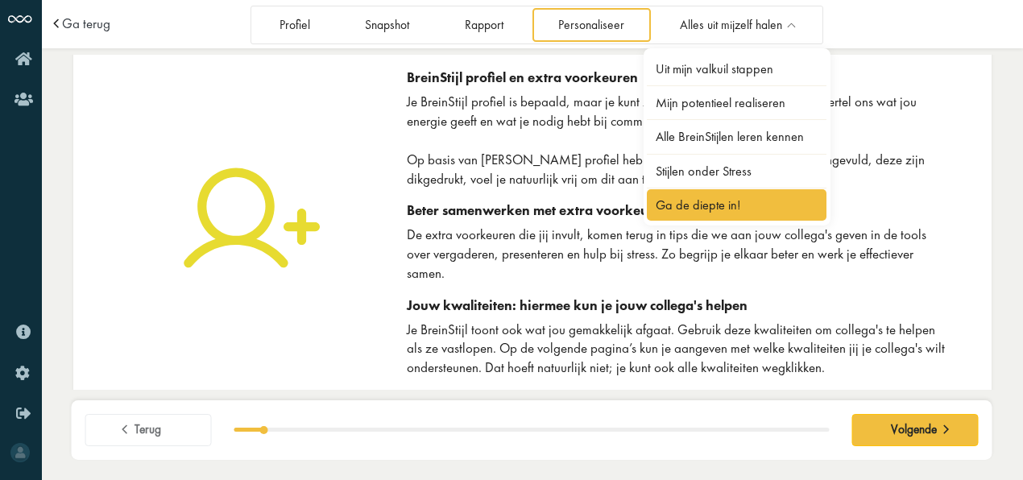
click at [721, 203] on link "Ga de diepte in!" at bounding box center [737, 204] width 180 height 31
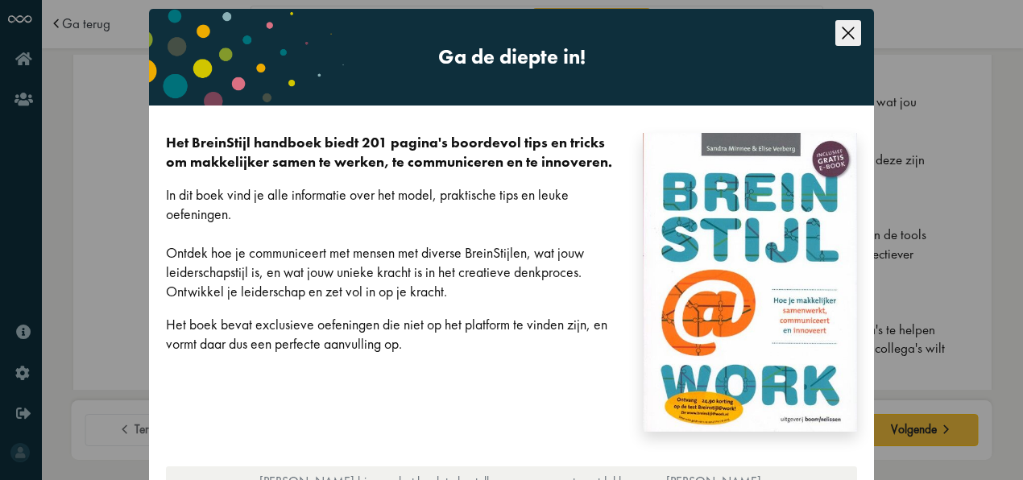
click at [839, 33] on icon "Close this dialog" at bounding box center [848, 33] width 26 height 26
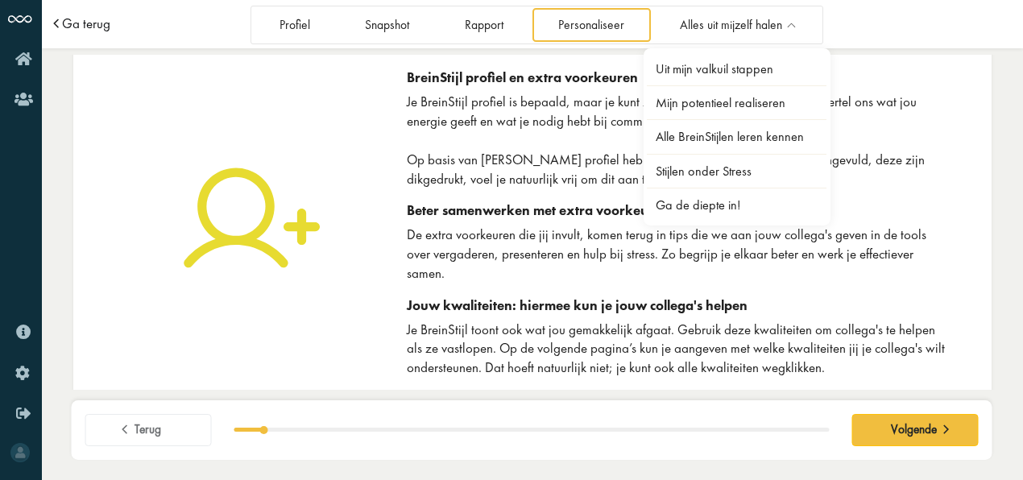
click at [85, 22] on span "Ga terug" at bounding box center [86, 24] width 48 height 14
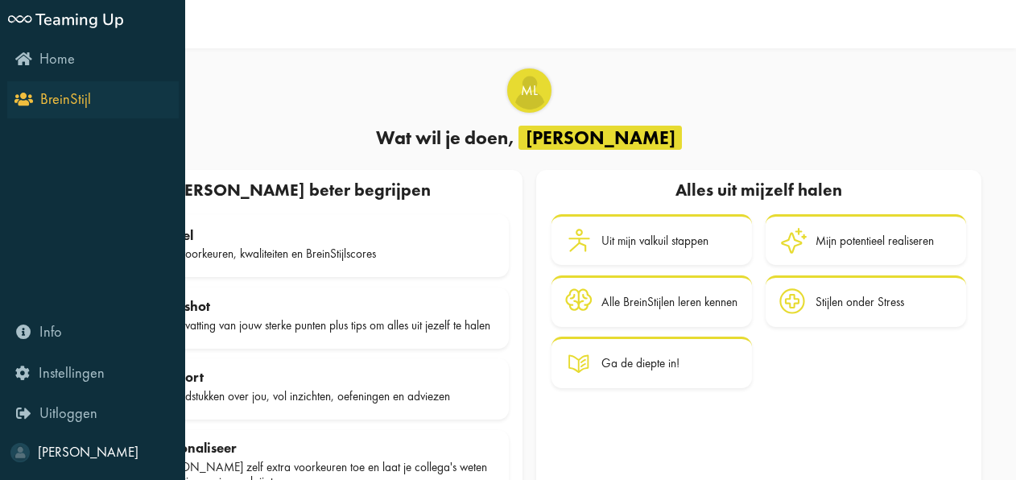
click at [18, 101] on icon "BreinStijl" at bounding box center [54, 98] width 73 height 15
